Goal: Find specific page/section: Find specific page/section

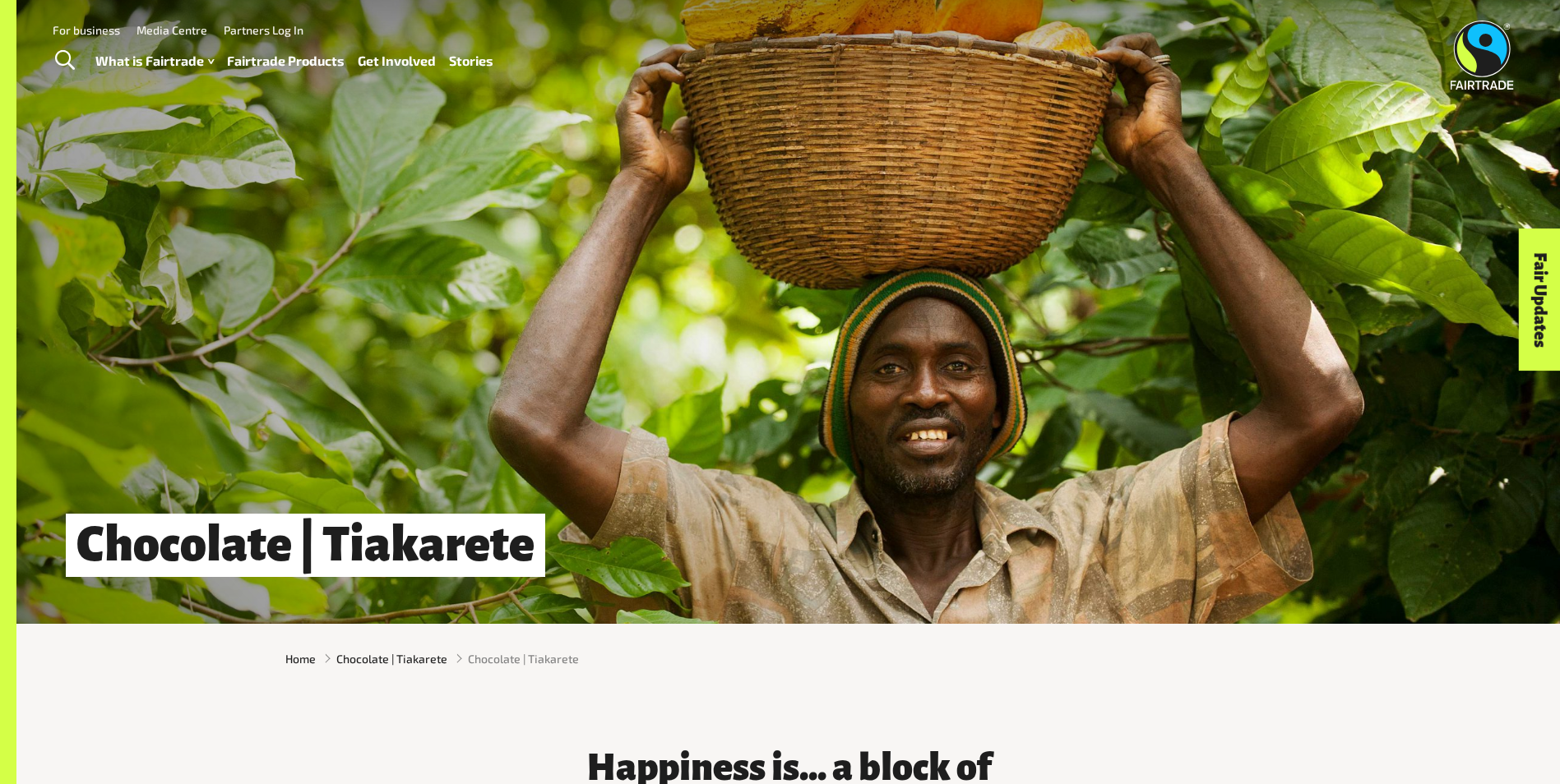
click at [271, 61] on link "Fairtrade Products" at bounding box center [285, 60] width 117 height 24
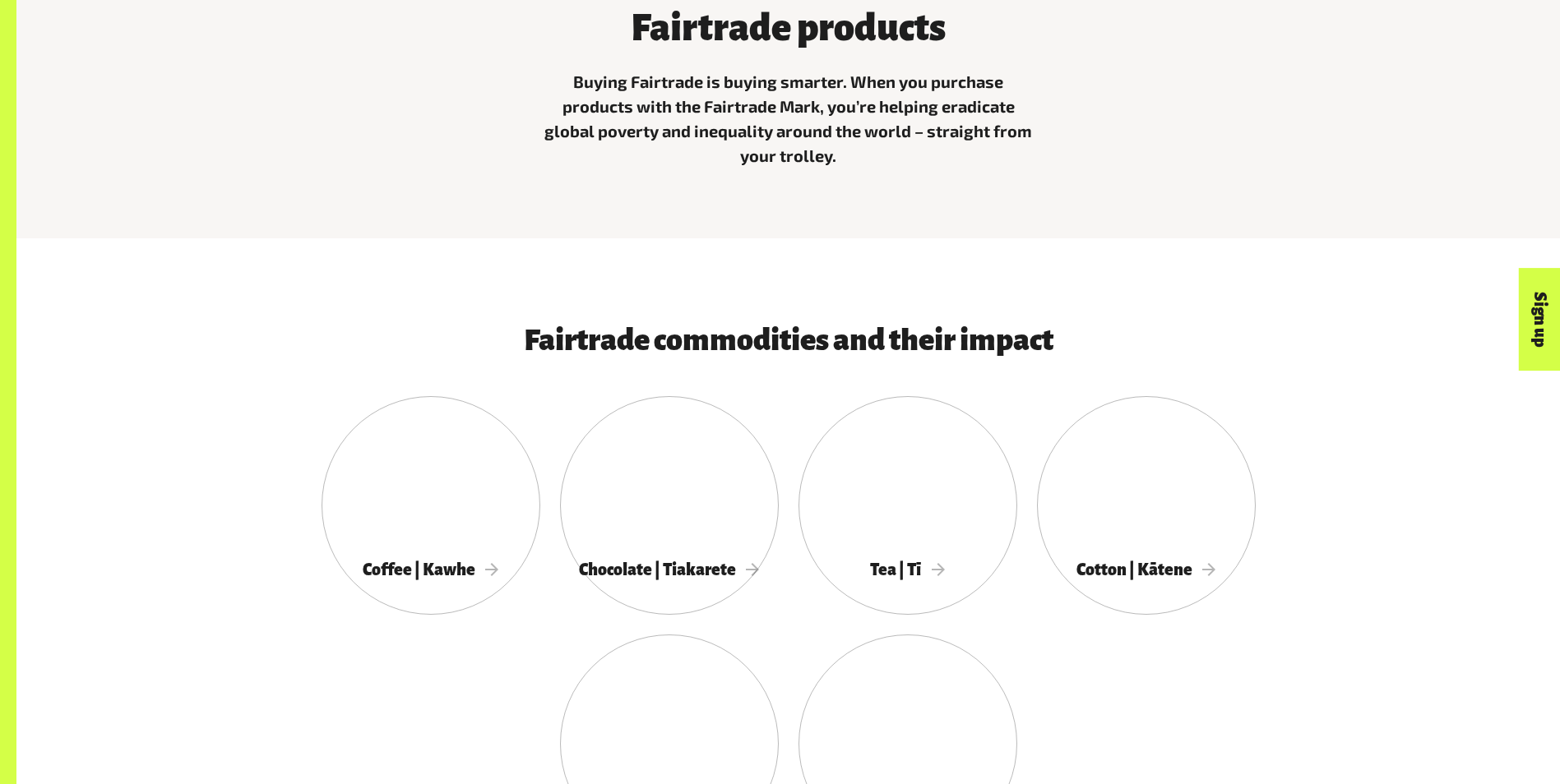
scroll to position [986, 0]
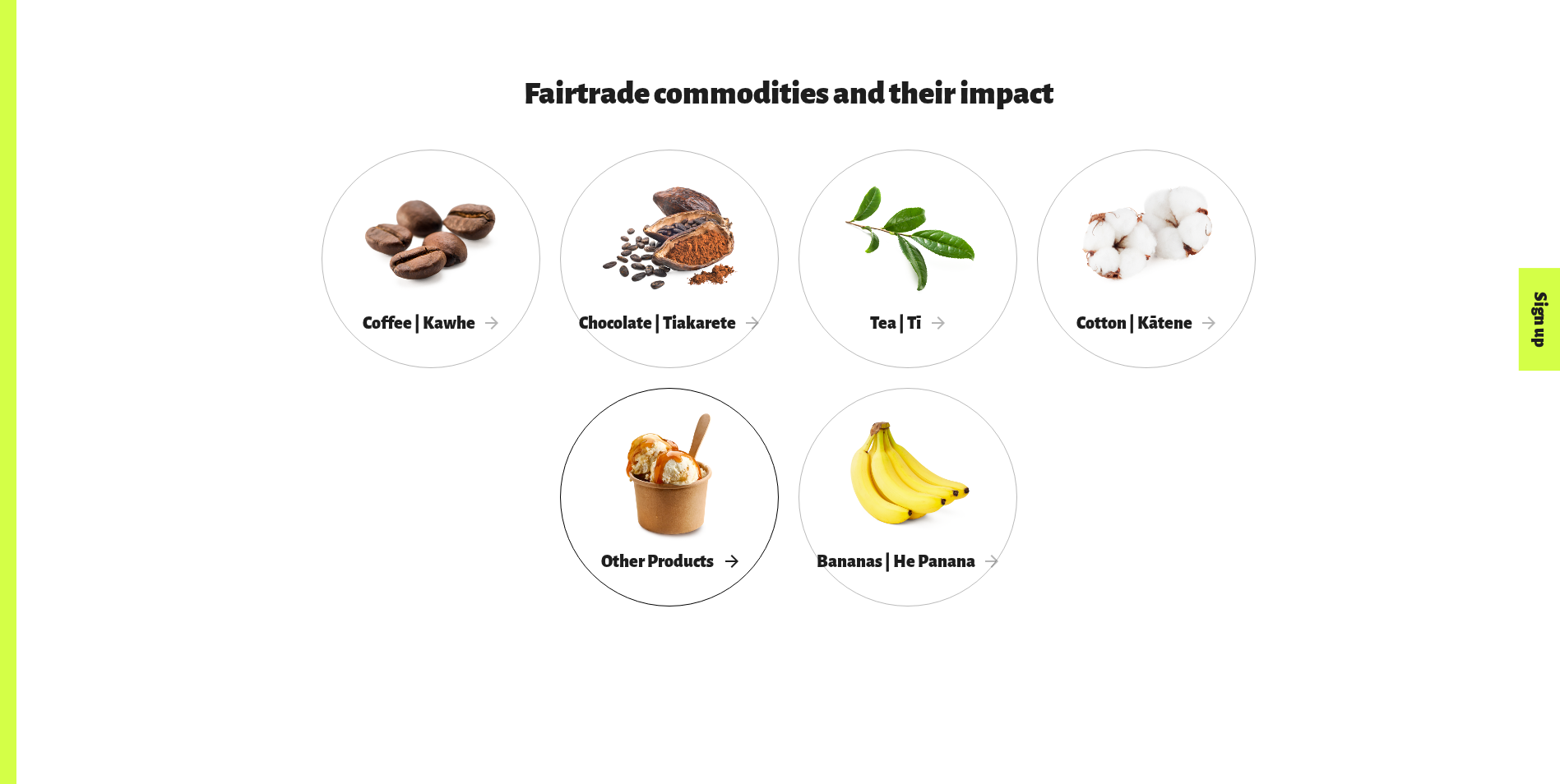
click at [686, 489] on div at bounding box center [670, 473] width 219 height 143
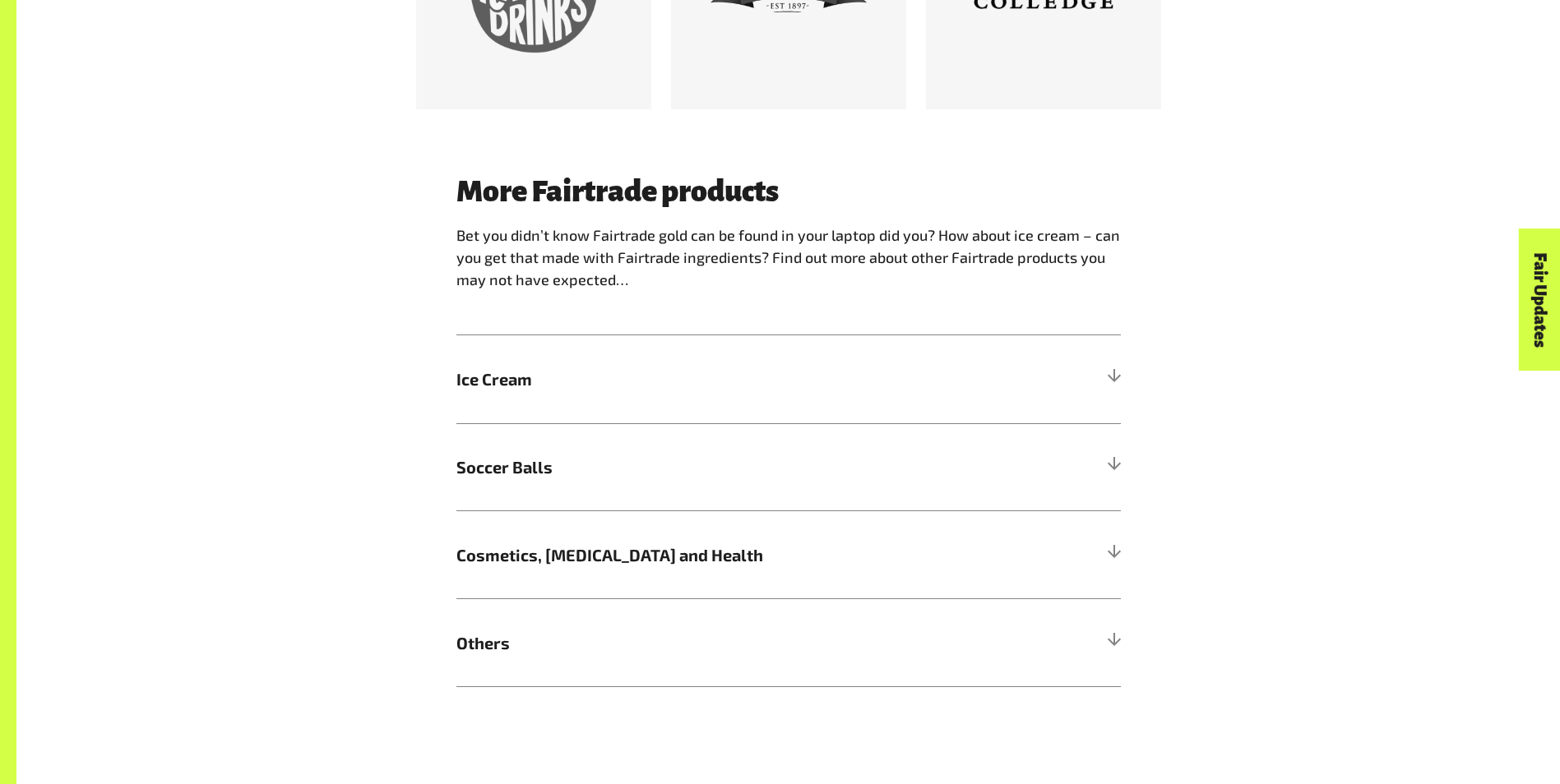
scroll to position [1644, 0]
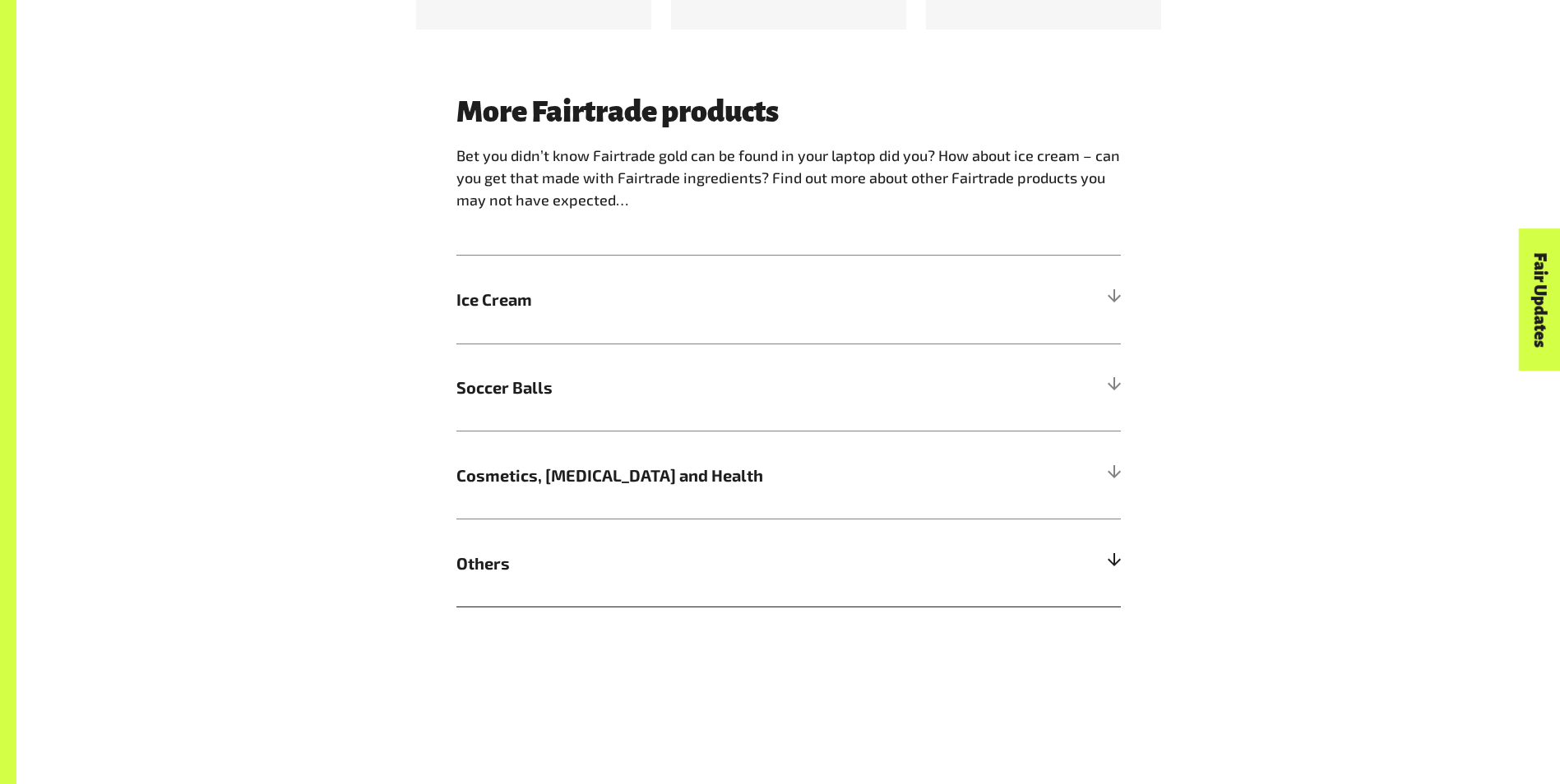
click at [1114, 562] on div at bounding box center [1113, 563] width 15 height 15
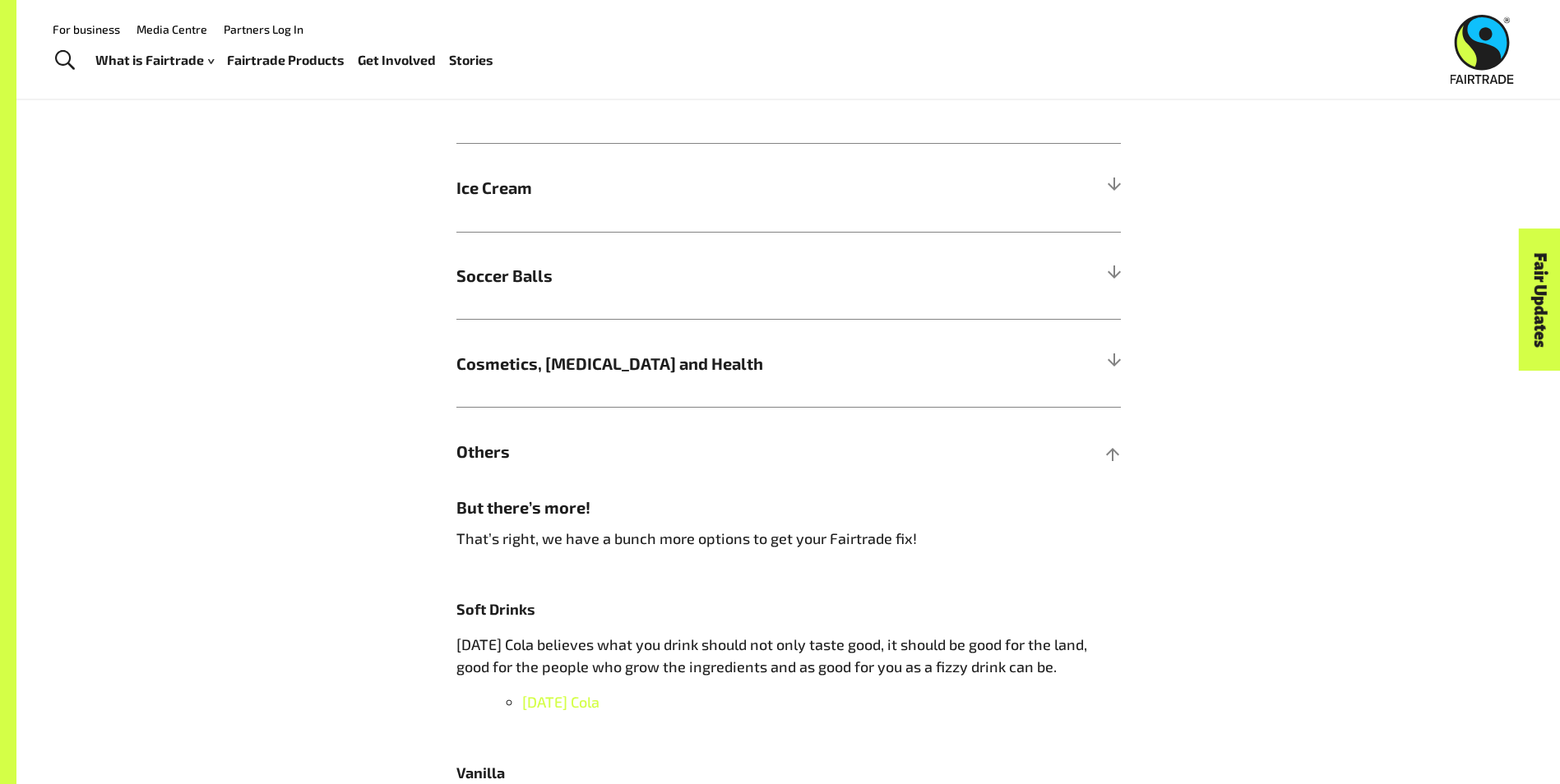
scroll to position [1562, 0]
